Goal: Transaction & Acquisition: Purchase product/service

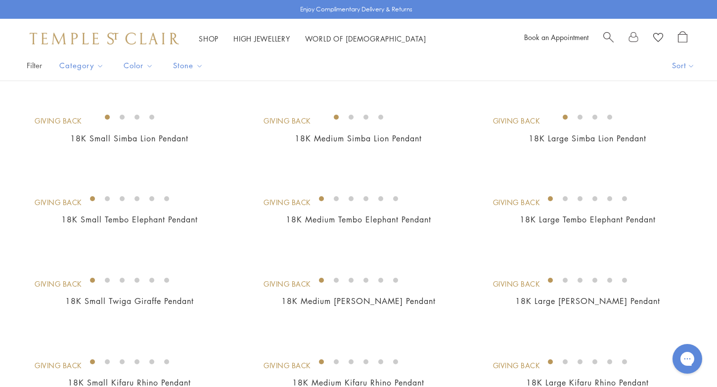
scroll to position [203, 0]
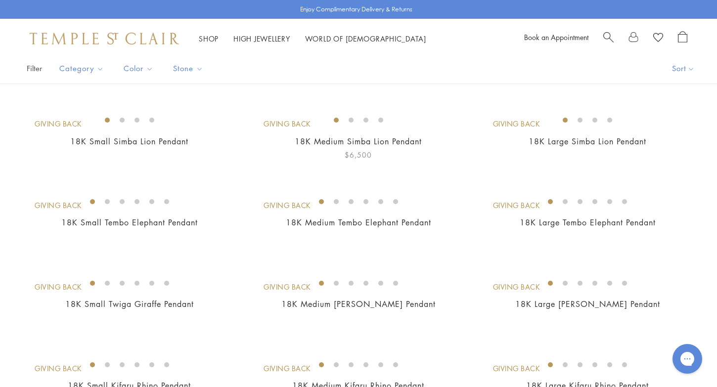
click at [0, 0] on img at bounding box center [0, 0] width 0 height 0
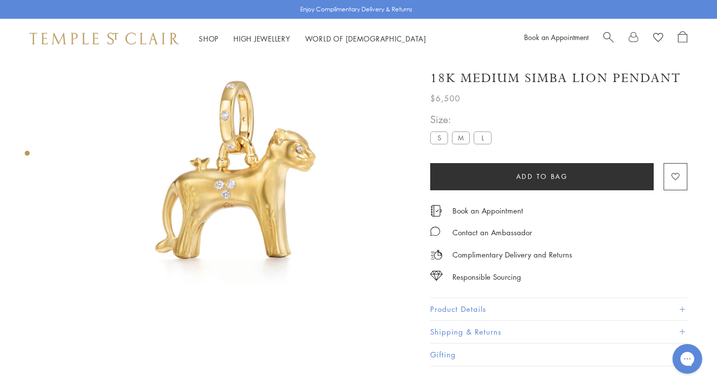
scroll to position [58, 0]
